Goal: Information Seeking & Learning: Learn about a topic

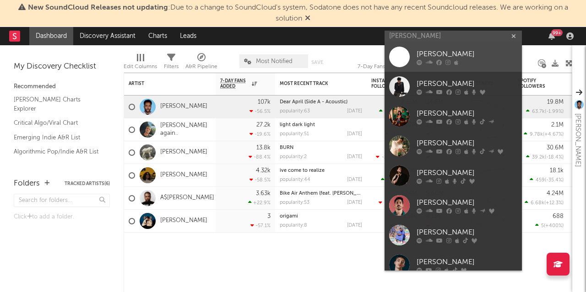
type input "[PERSON_NAME]"
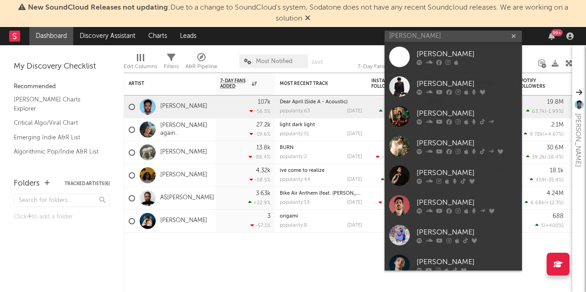
click at [399, 51] on div at bounding box center [399, 57] width 21 height 21
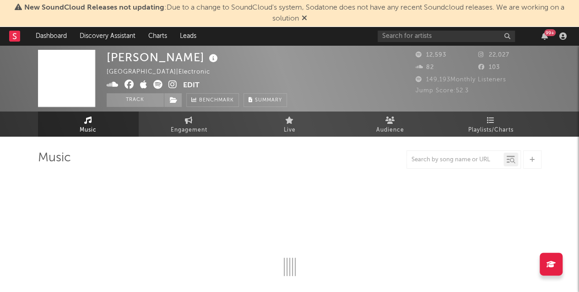
select select "6m"
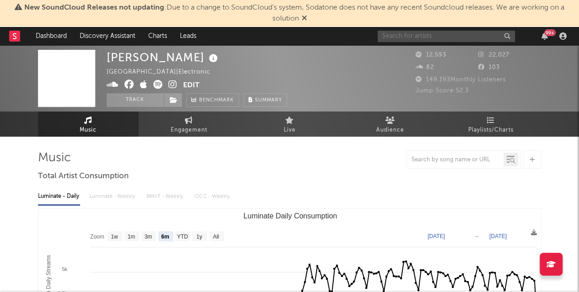
click at [430, 33] on input "text" at bounding box center [445, 36] width 137 height 11
click at [436, 38] on input "[PERSON_NAME]" at bounding box center [445, 36] width 137 height 11
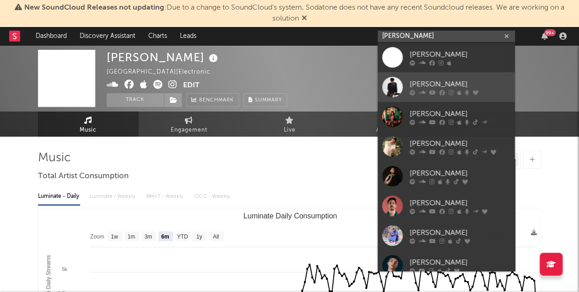
type input "[PERSON_NAME]"
click at [401, 76] on link "[PERSON_NAME]" at bounding box center [445, 87] width 137 height 30
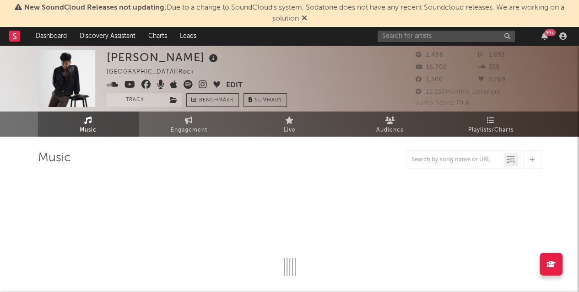
select select "6m"
